Goal: Information Seeking & Learning: Learn about a topic

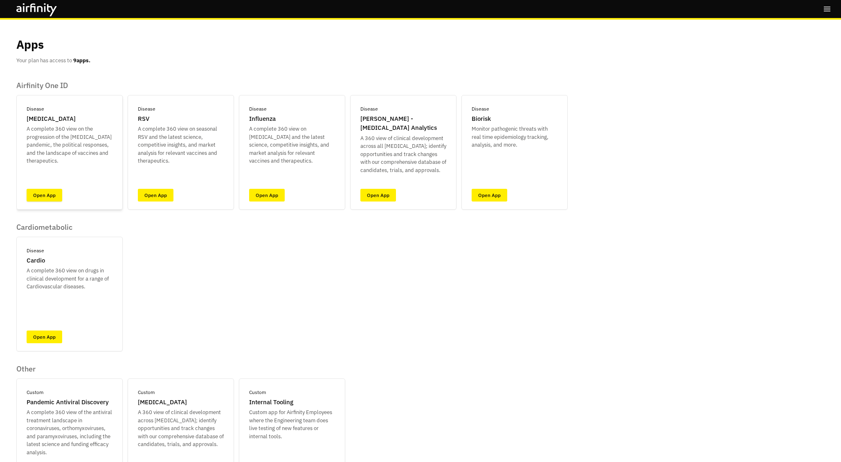
click at [48, 195] on link "Open App" at bounding box center [45, 195] width 36 height 13
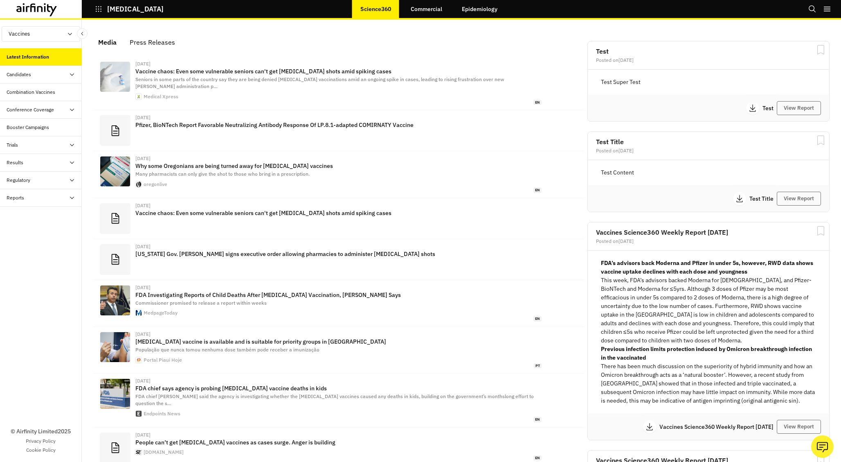
scroll to position [521, 246]
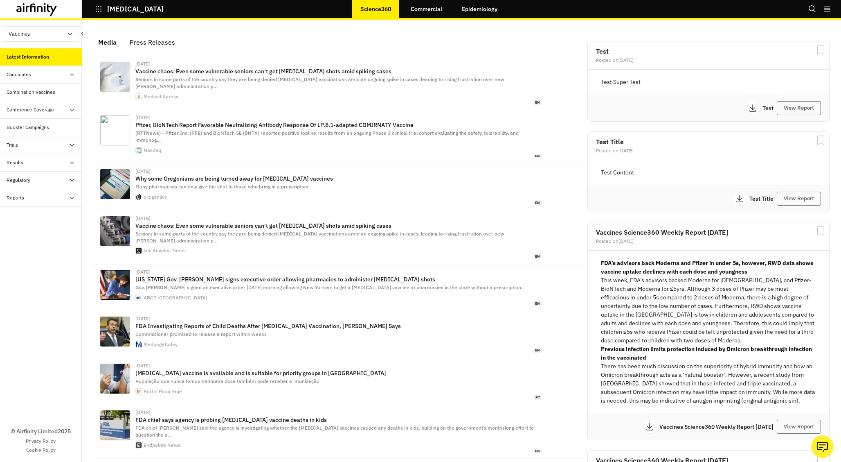
click at [57, 35] on button "Vaccines" at bounding box center [41, 34] width 79 height 16
click at [48, 64] on link "Therapeutics" at bounding box center [41, 65] width 78 height 16
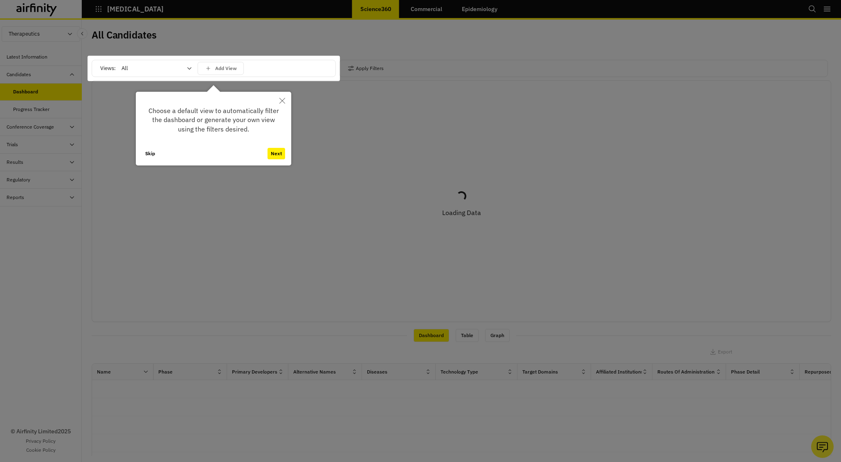
click at [146, 154] on button "Skip" at bounding box center [150, 153] width 16 height 11
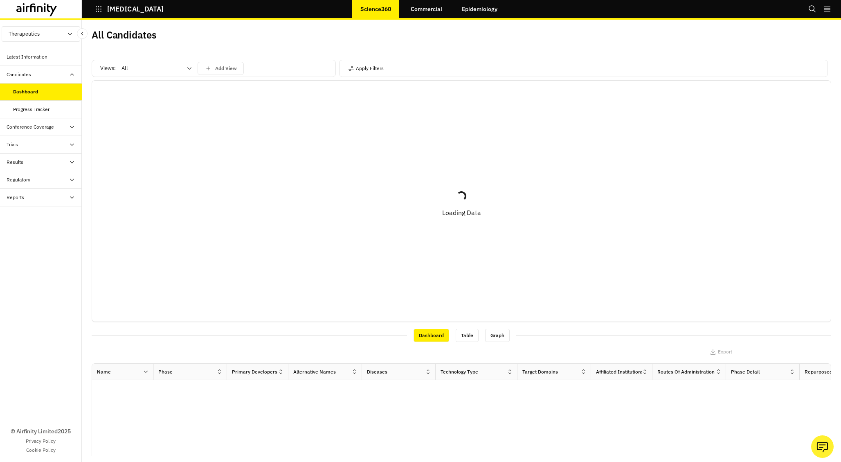
scroll to position [112, 0]
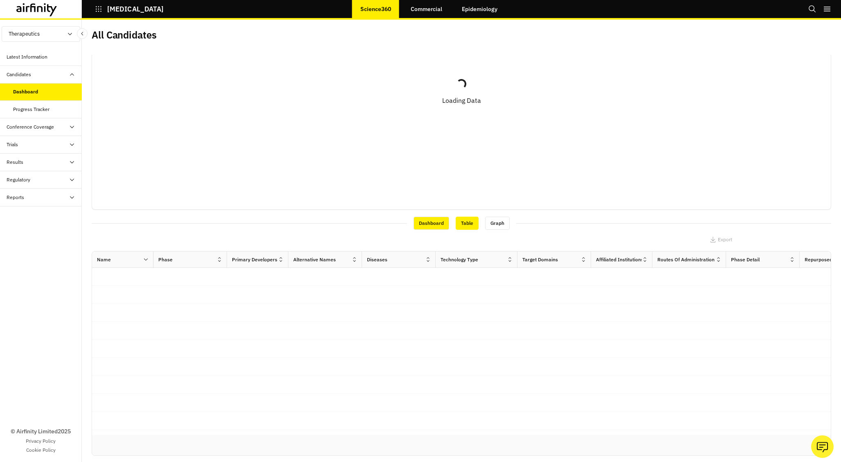
click at [466, 223] on div "Table" at bounding box center [467, 222] width 23 height 13
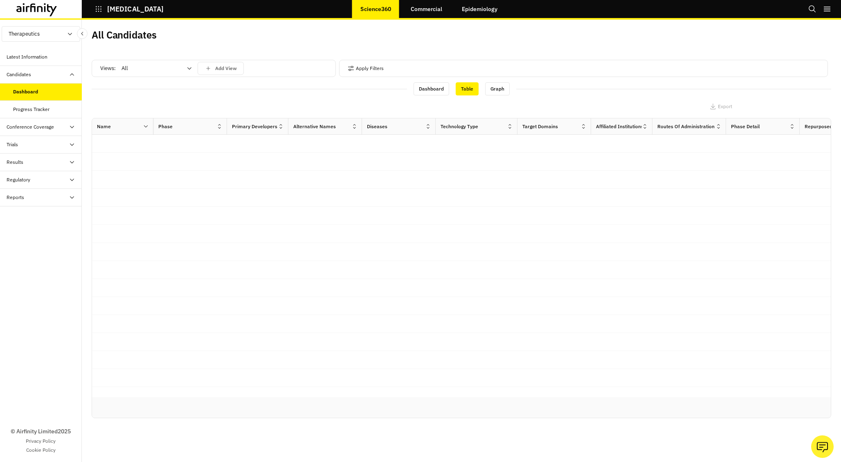
scroll to position [0, 0]
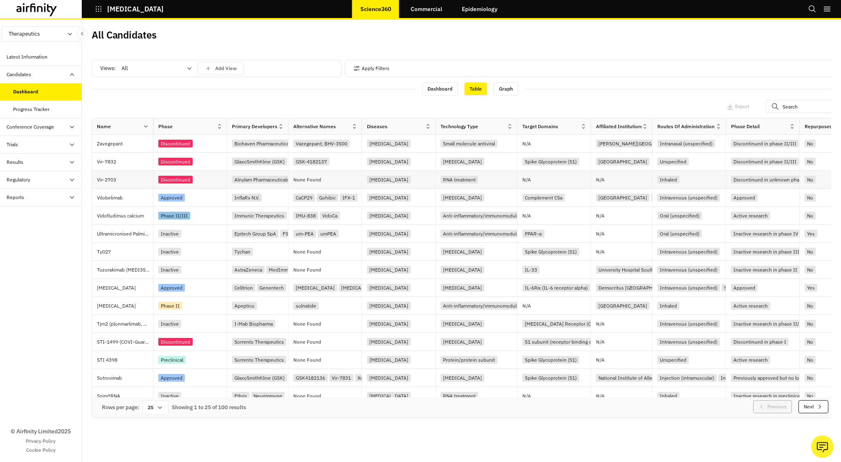
click at [412, 176] on div "[MEDICAL_DATA]" at bounding box center [401, 179] width 68 height 11
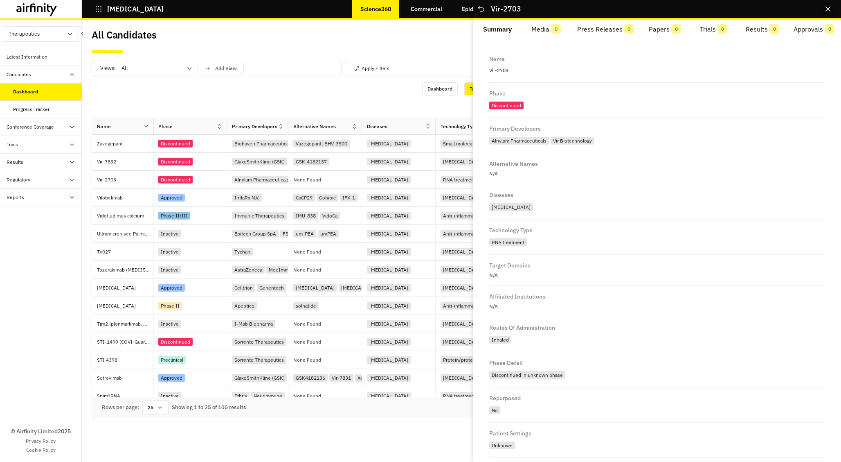
click at [830, 11] on button "Close" at bounding box center [828, 8] width 13 height 13
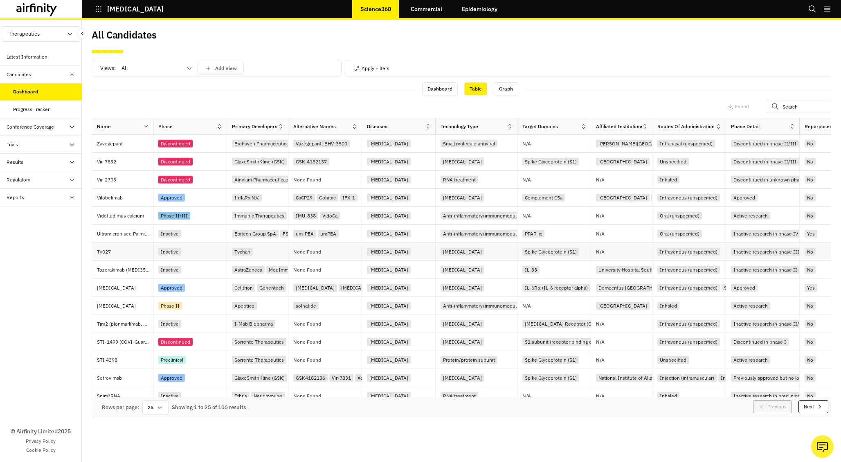
click at [334, 254] on div "None Found" at bounding box center [325, 252] width 74 height 18
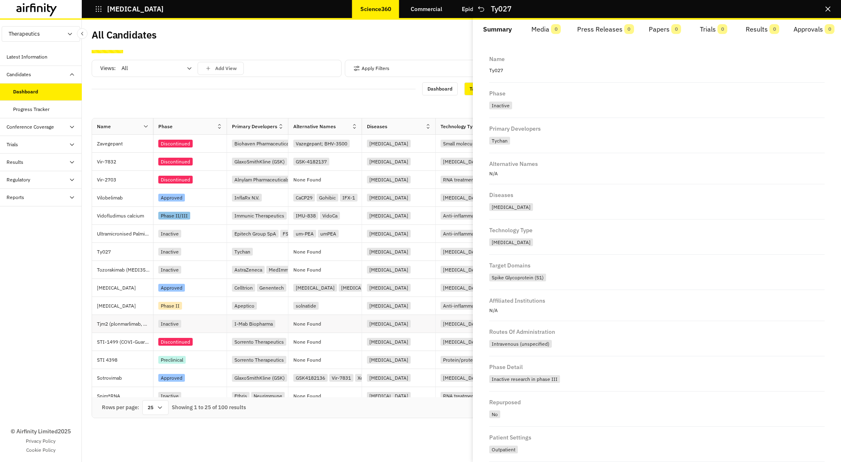
click at [210, 329] on div "Inactive" at bounding box center [190, 324] width 74 height 18
click at [216, 363] on div "Preclinical" at bounding box center [192, 359] width 68 height 11
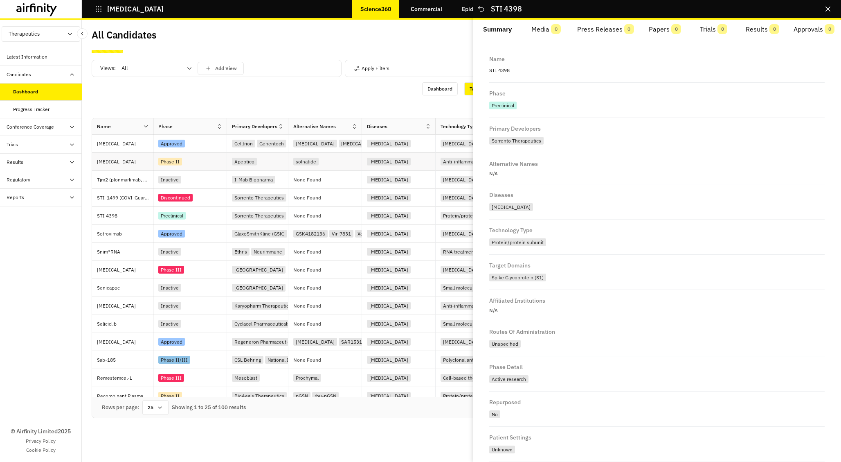
scroll to position [190, 0]
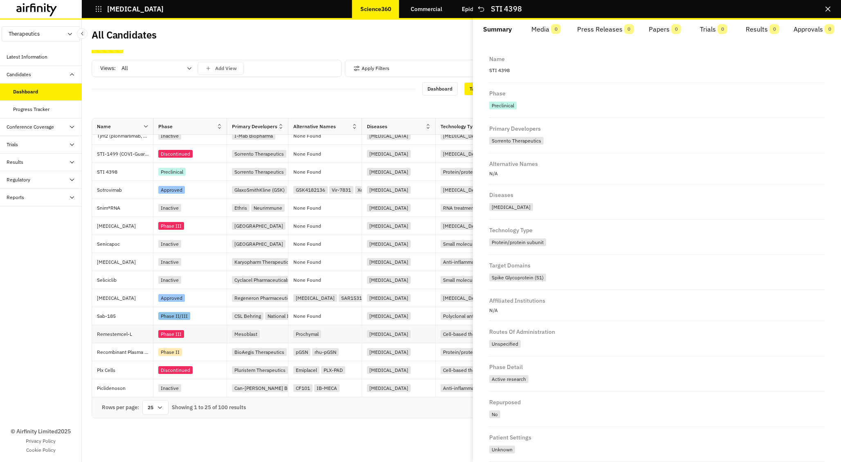
click at [215, 325] on div "Phase III" at bounding box center [190, 334] width 74 height 18
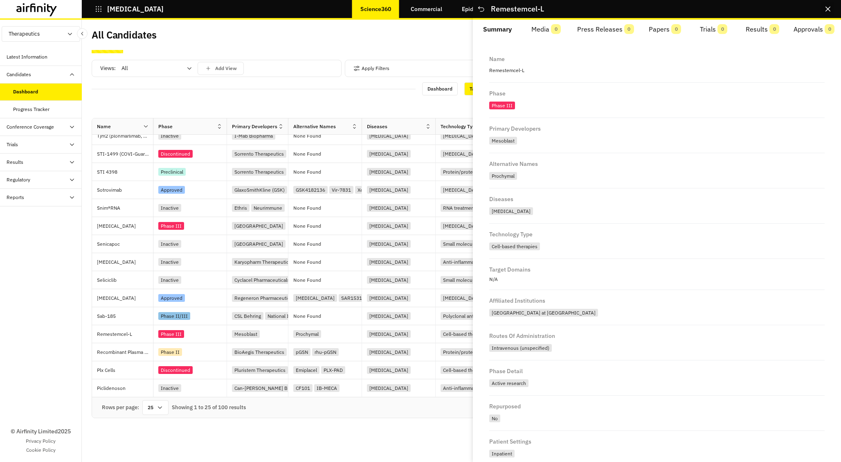
click at [827, 8] on icon "Close" at bounding box center [828, 9] width 5 height 5
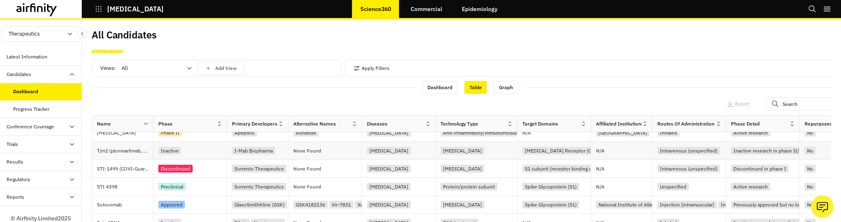
scroll to position [345, 0]
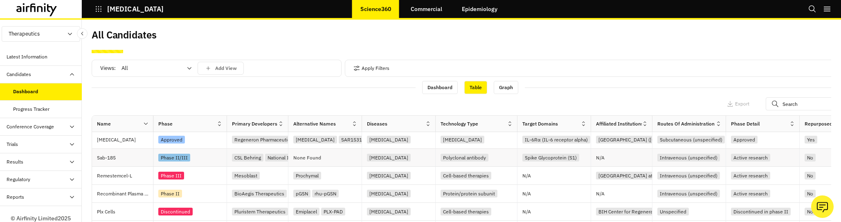
click at [133, 160] on div "Sab-185" at bounding box center [125, 158] width 56 height 18
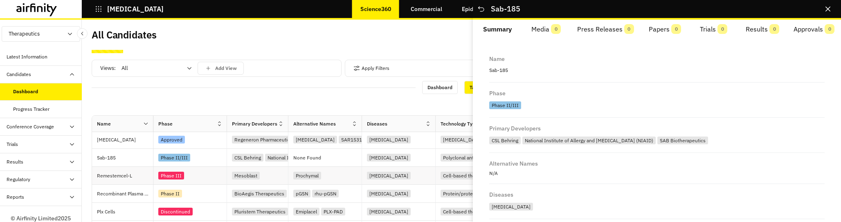
click at [137, 179] on div "Remestemcel-L" at bounding box center [125, 176] width 56 height 18
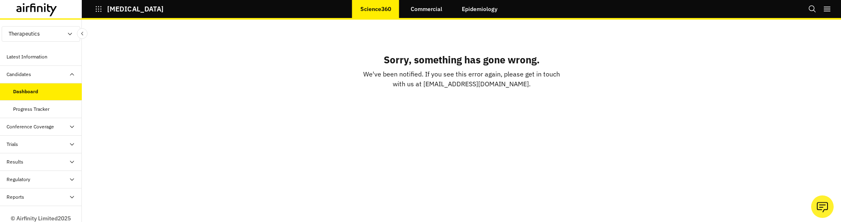
click at [148, 121] on div "Sorry, something has gone wrong. We've been notified. If you see this error aga…" at bounding box center [461, 121] width 759 height 203
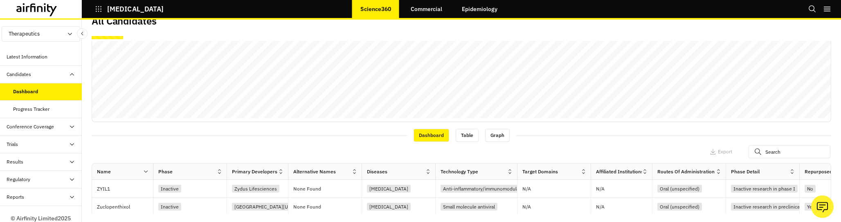
scroll to position [340, 0]
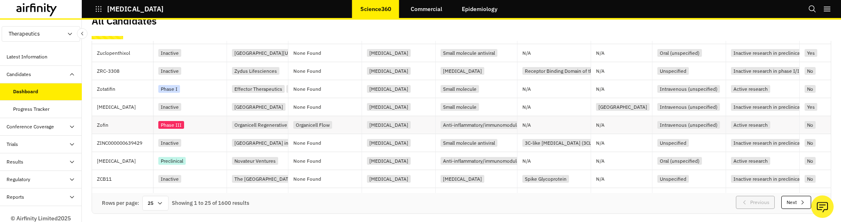
click at [204, 124] on div "Phase III" at bounding box center [192, 124] width 68 height 11
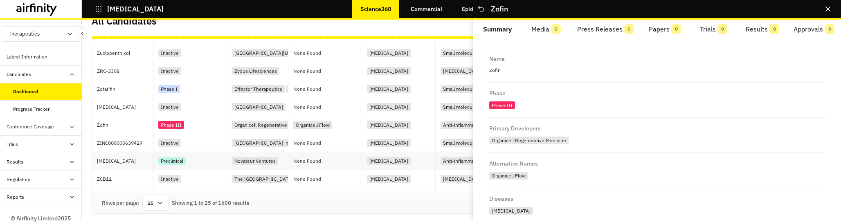
click at [202, 164] on div "Preclinical" at bounding box center [192, 160] width 68 height 11
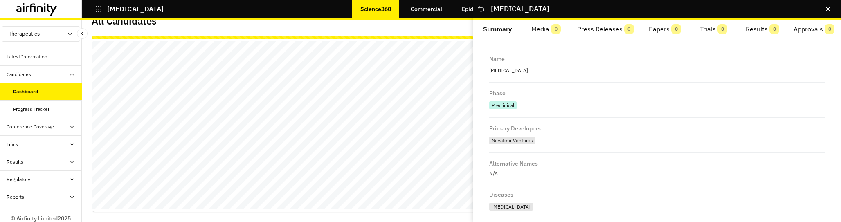
scroll to position [221, 0]
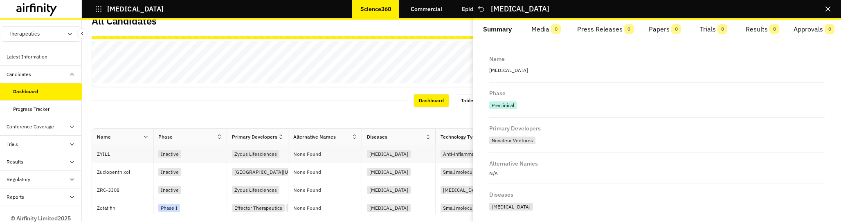
click at [203, 158] on div "Inactive" at bounding box center [192, 154] width 68 height 11
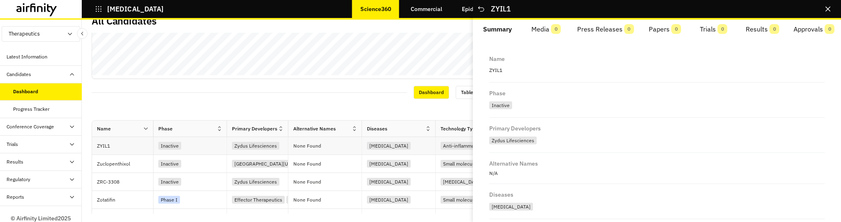
click at [205, 148] on div "Inactive" at bounding box center [192, 145] width 68 height 11
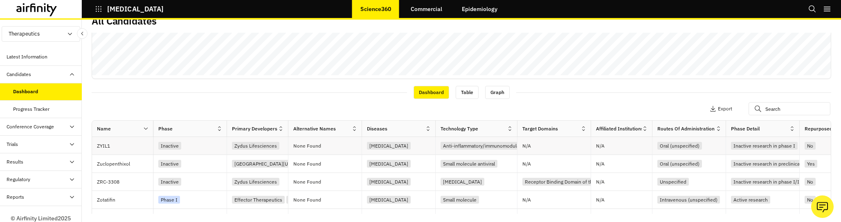
click at [205, 148] on div "Inactive" at bounding box center [192, 145] width 68 height 11
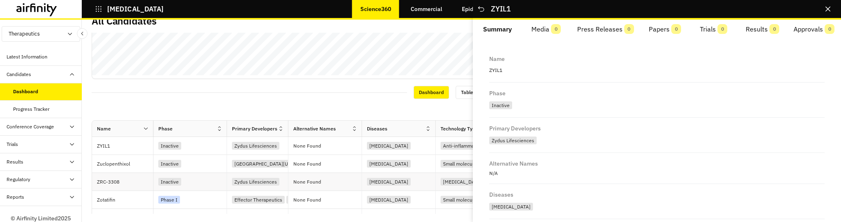
click at [203, 174] on div "Inactive" at bounding box center [190, 182] width 74 height 18
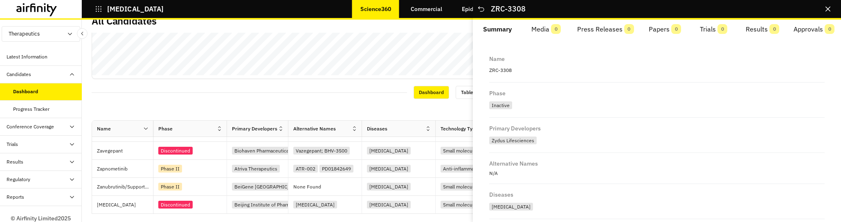
scroll to position [331, 0]
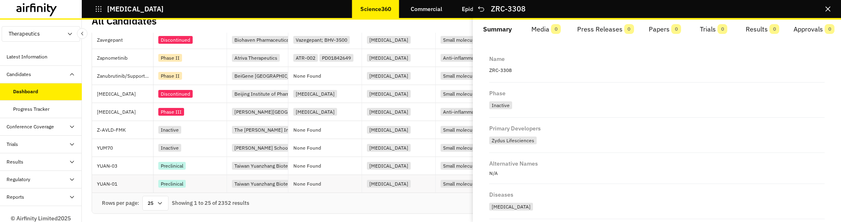
click at [210, 187] on div "Preclinical" at bounding box center [192, 183] width 68 height 11
click at [50, 126] on div "Conference Coverage" at bounding box center [30, 126] width 47 height 7
click at [38, 144] on div "Daily Debriefs" at bounding box center [28, 144] width 31 height 7
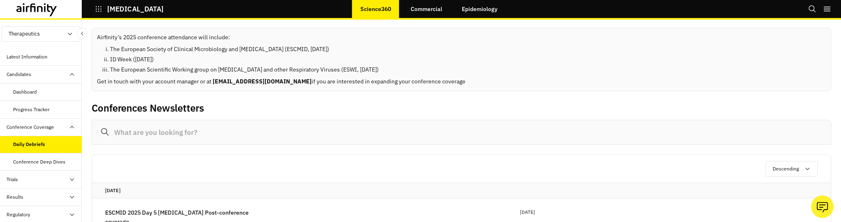
click at [45, 176] on div "Trials" at bounding box center [44, 179] width 75 height 7
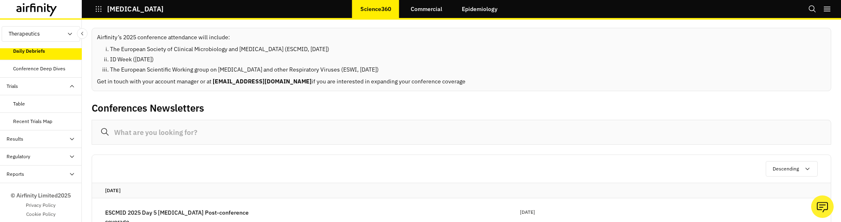
click at [35, 101] on div "Table" at bounding box center [47, 103] width 69 height 7
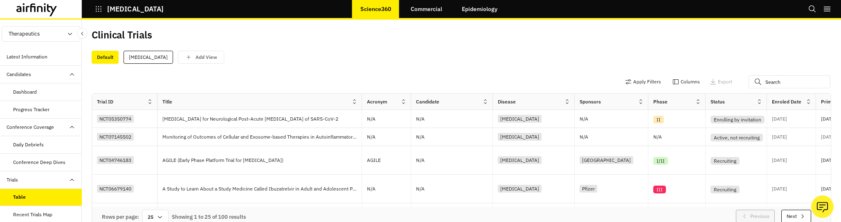
click at [40, 96] on div "Dashboard" at bounding box center [41, 92] width 82 height 18
